Goal: Check status: Check status

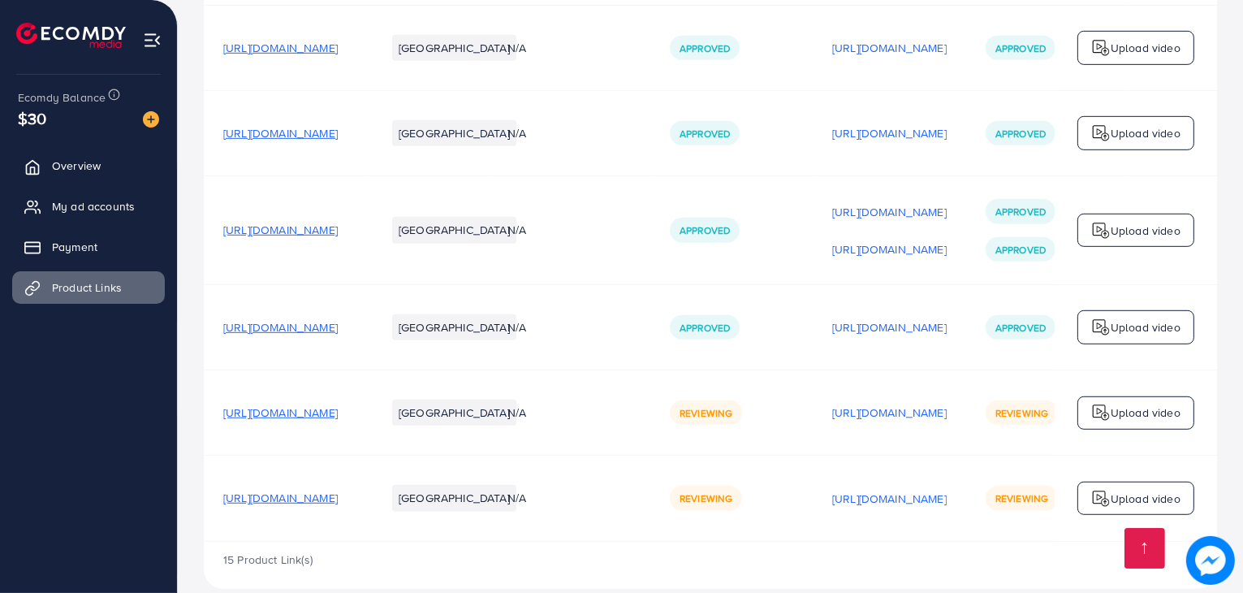
scroll to position [0, 273]
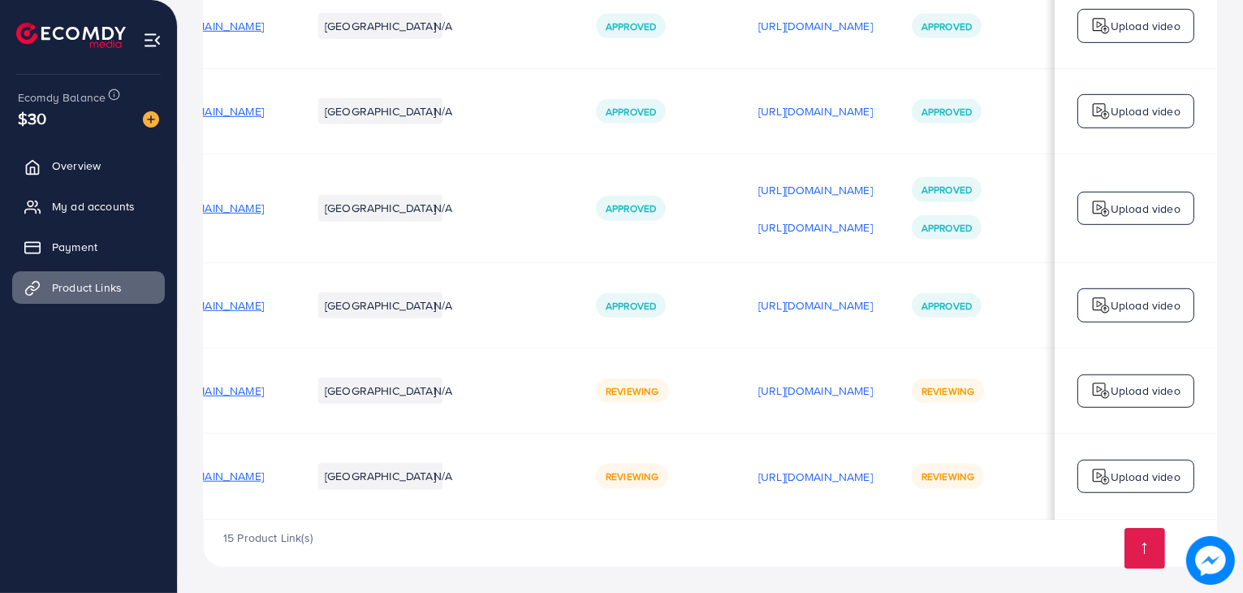
scroll to position [0, 253]
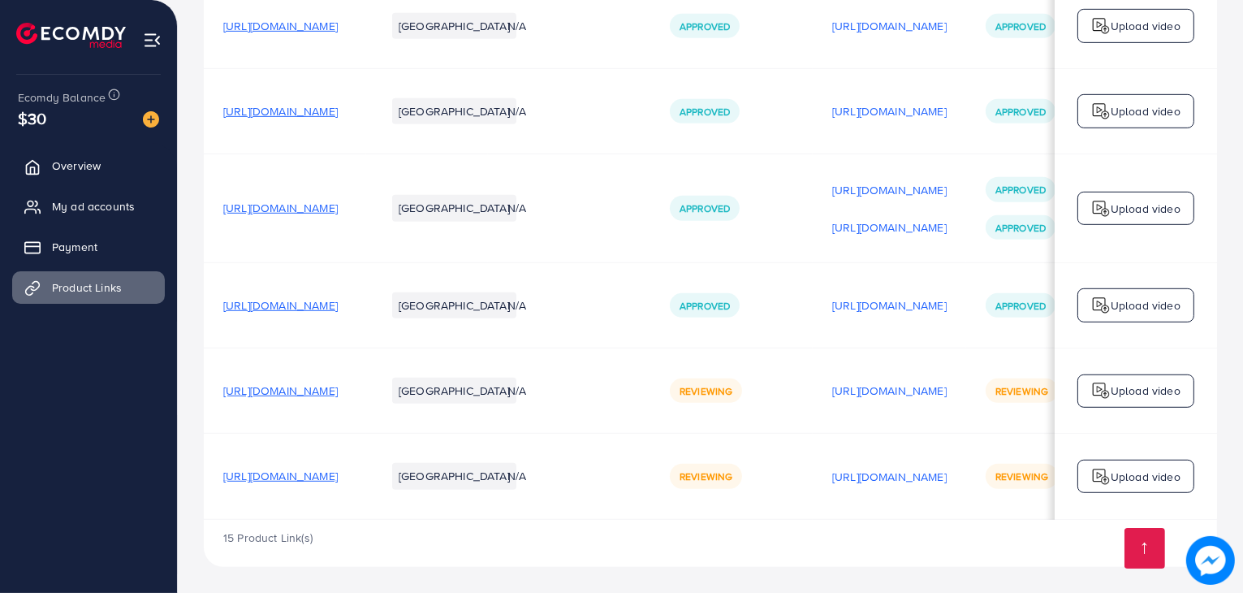
scroll to position [0, 273]
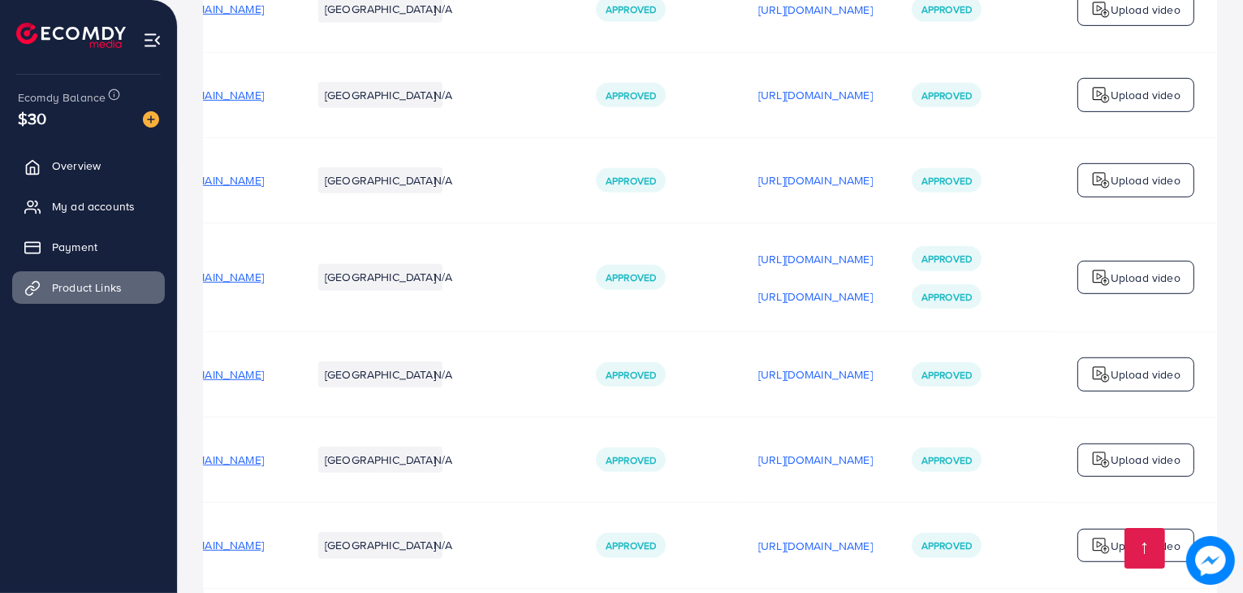
scroll to position [1009, 0]
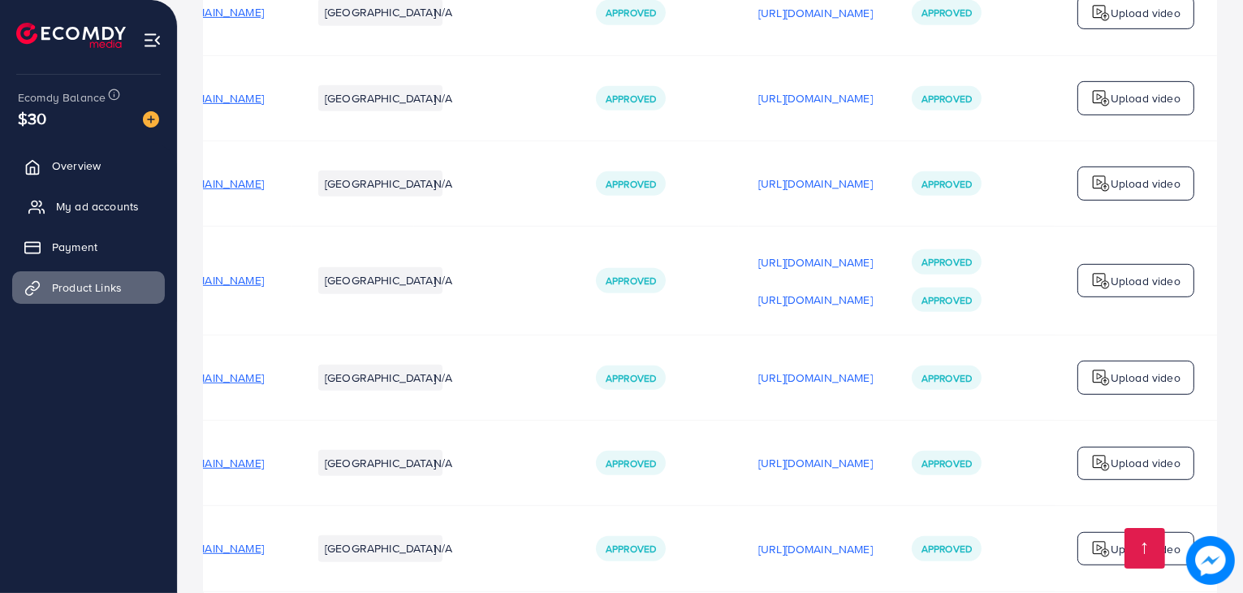
click at [101, 202] on span "My ad accounts" at bounding box center [97, 206] width 83 height 16
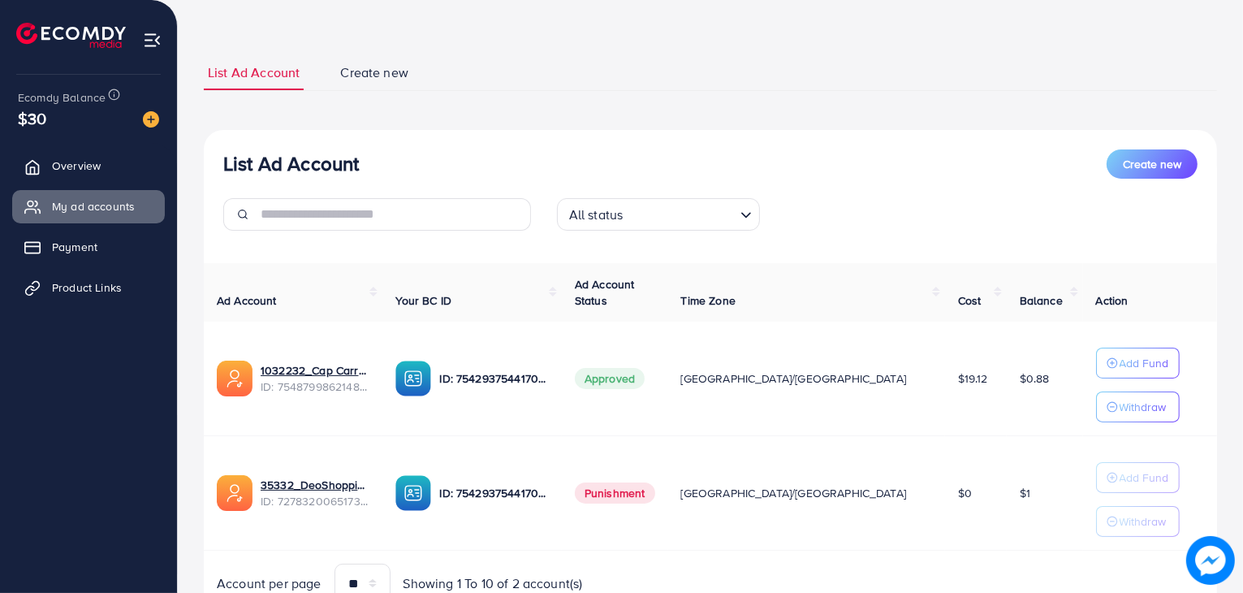
scroll to position [114, 0]
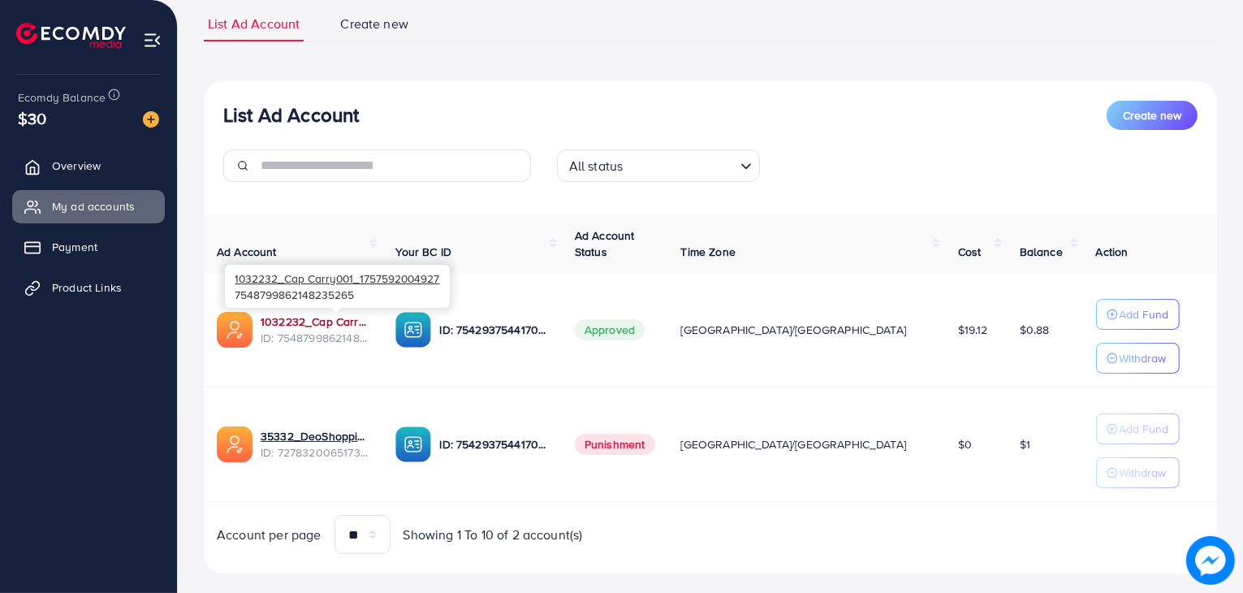
click at [327, 325] on link "1032232_Cap Carry001_1757592004927" at bounding box center [315, 321] width 109 height 16
click at [117, 294] on span "Product Links" at bounding box center [91, 287] width 70 height 16
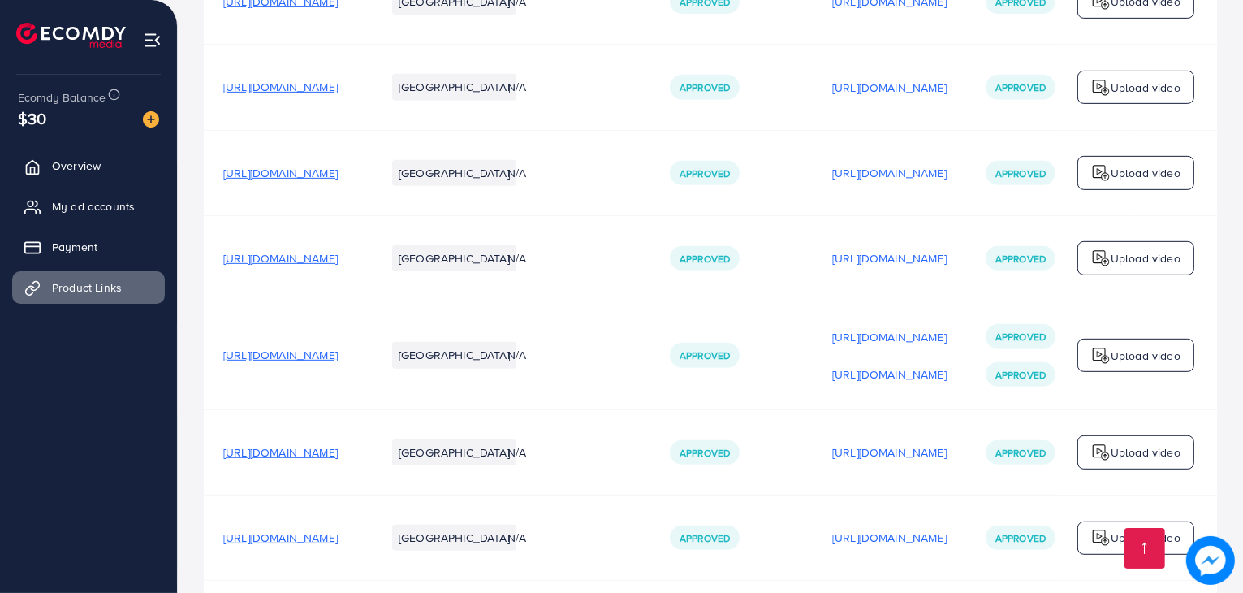
scroll to position [1088, 0]
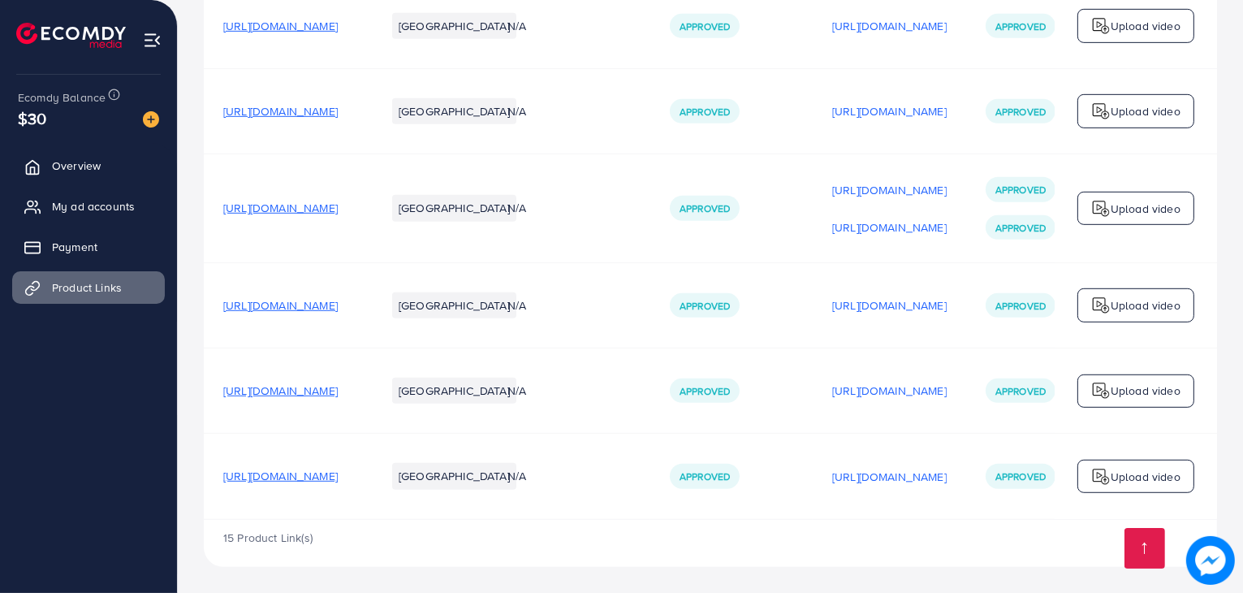
click at [338, 473] on span "[URL][DOMAIN_NAME]" at bounding box center [280, 476] width 114 height 16
click at [366, 395] on td "[URL][DOMAIN_NAME]" at bounding box center [285, 390] width 162 height 85
click at [338, 387] on span "[URL][DOMAIN_NAME]" at bounding box center [280, 390] width 114 height 16
